Goal: Task Accomplishment & Management: Manage account settings

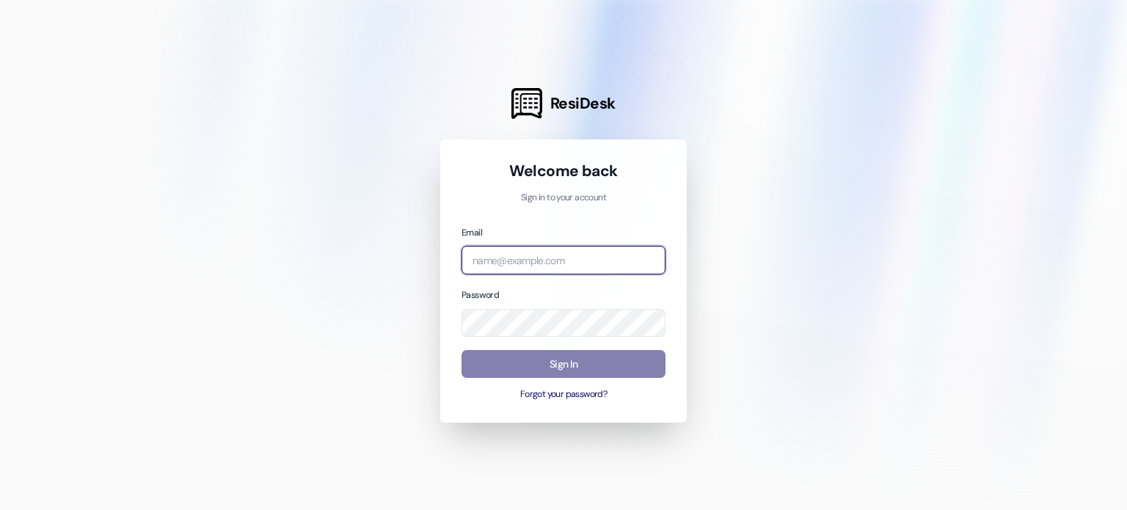
type input "[EMAIL_ADDRESS][DOMAIN_NAME]"
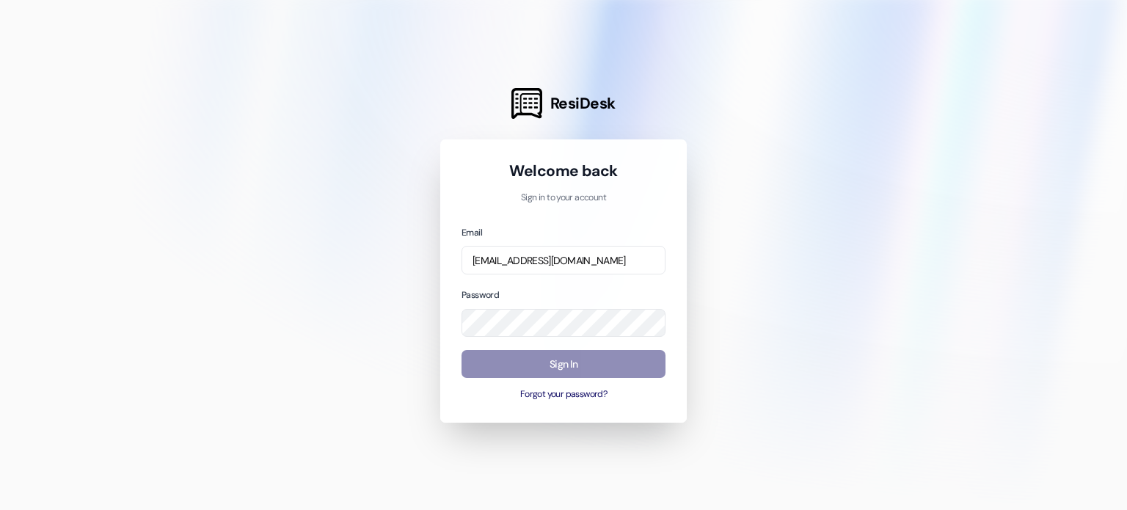
drag, startPoint x: 0, startPoint y: 0, endPoint x: 588, endPoint y: 365, distance: 692.6
click at [588, 365] on button "Sign In" at bounding box center [563, 364] width 204 height 29
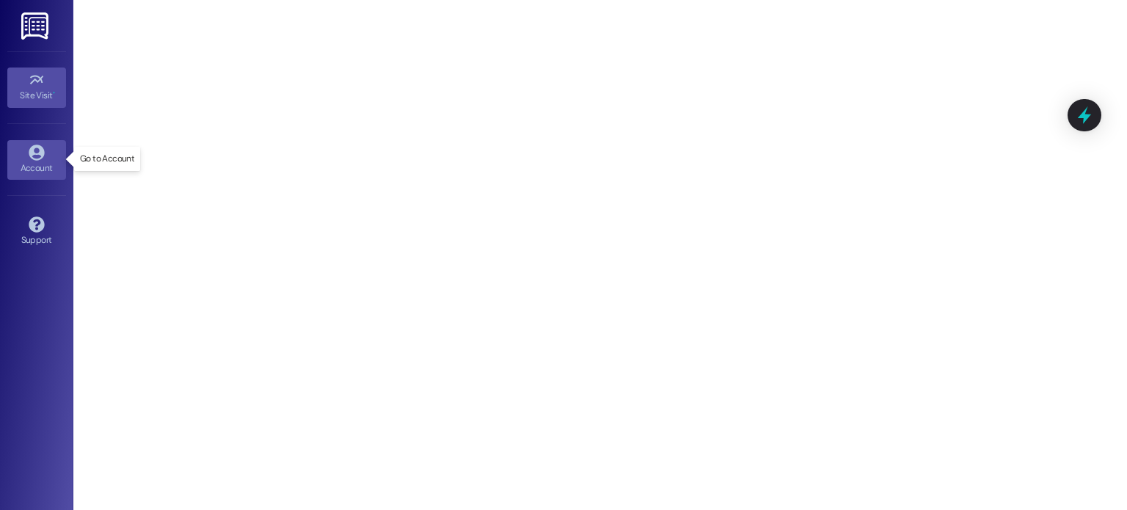
click at [39, 149] on icon at bounding box center [36, 152] width 15 height 15
